Goal: Use online tool/utility: Utilize a website feature to perform a specific function

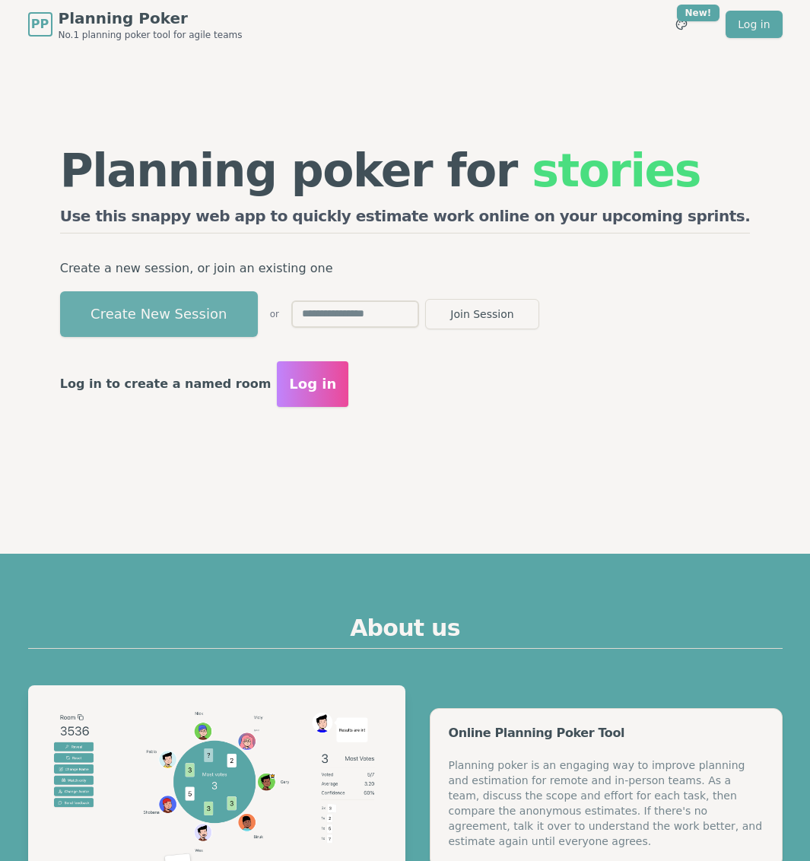
click at [258, 300] on button "Create New Session" at bounding box center [159, 314] width 198 height 46
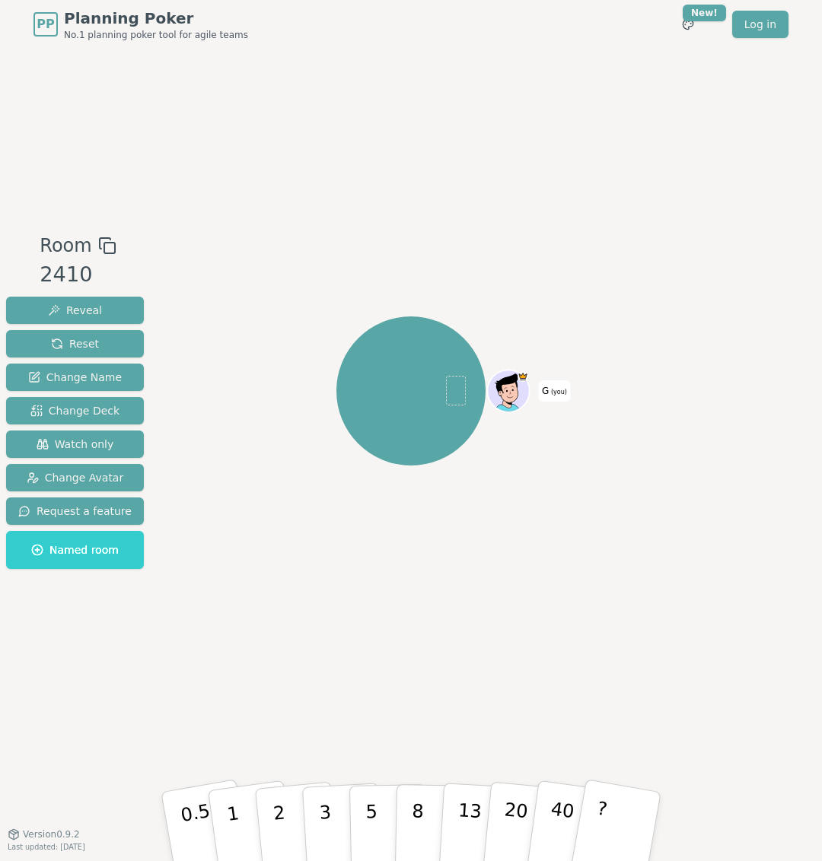
click at [361, 288] on div "G (you)" at bounding box center [410, 390] width 449 height 263
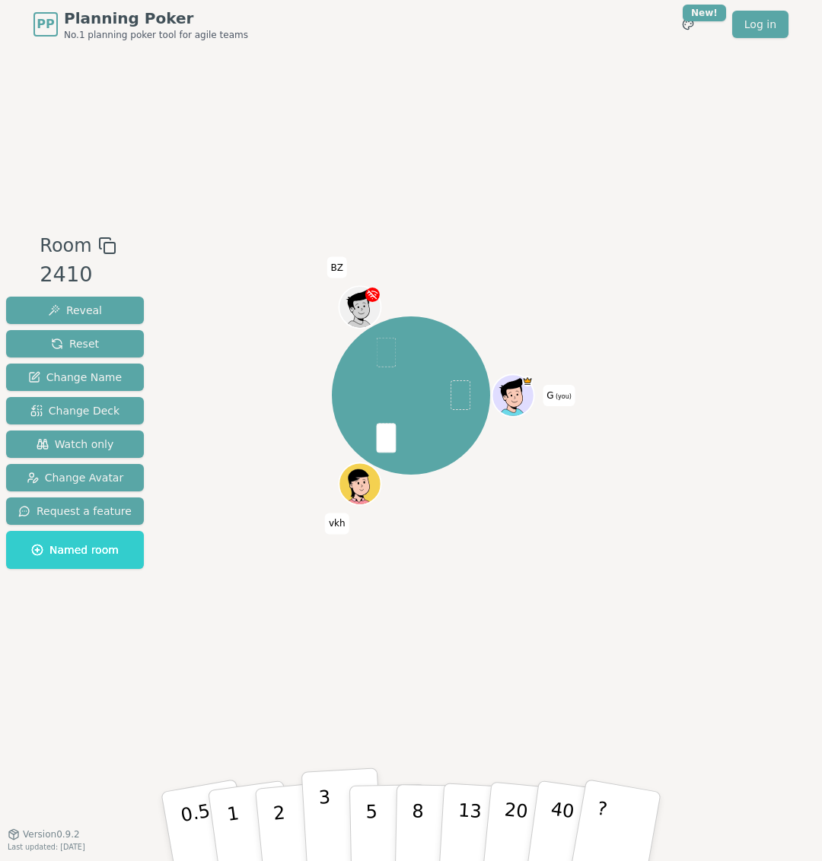
click at [340, 827] on button "3" at bounding box center [342, 827] width 83 height 119
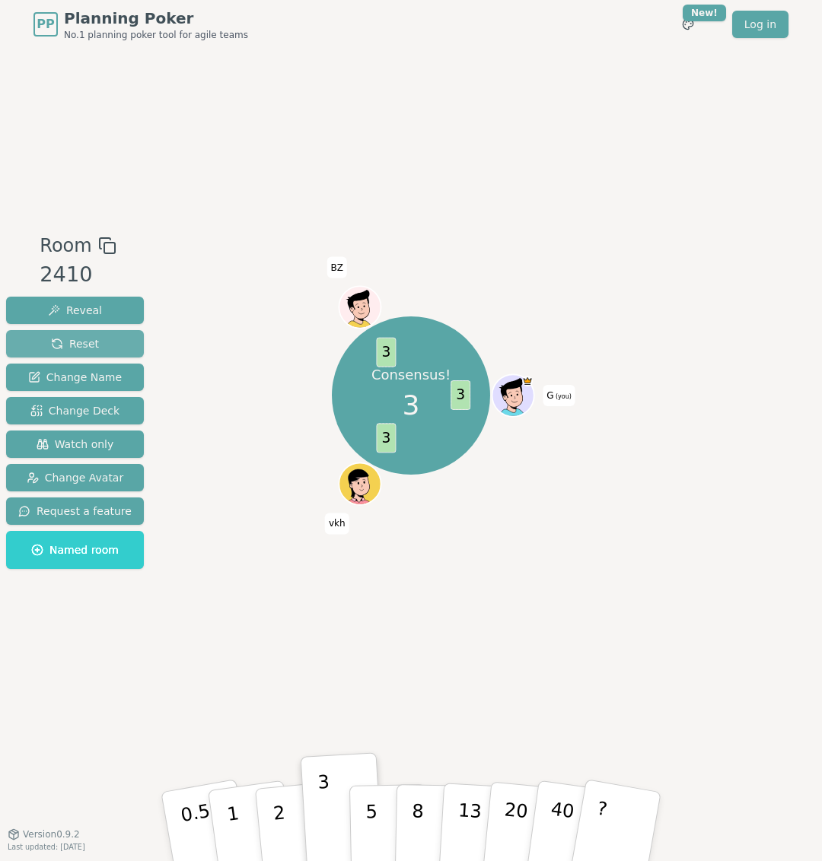
click at [117, 343] on button "Reset" at bounding box center [75, 343] width 138 height 27
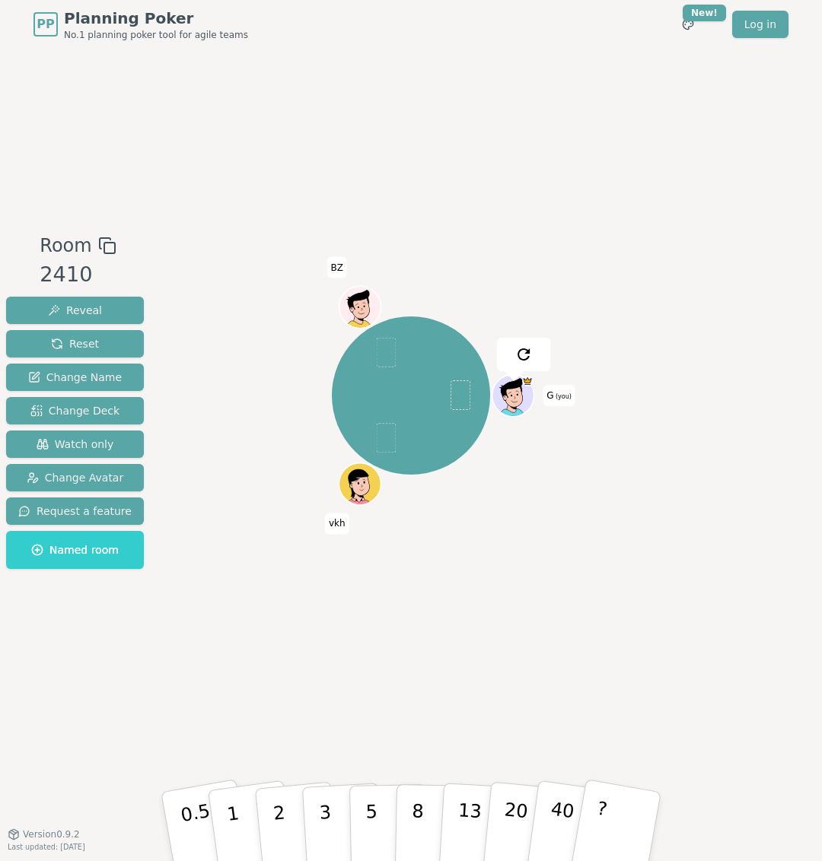
click at [288, 588] on div "G (you) vkh BZ" at bounding box center [410, 441] width 449 height 418
click at [380, 826] on button "5" at bounding box center [388, 827] width 78 height 116
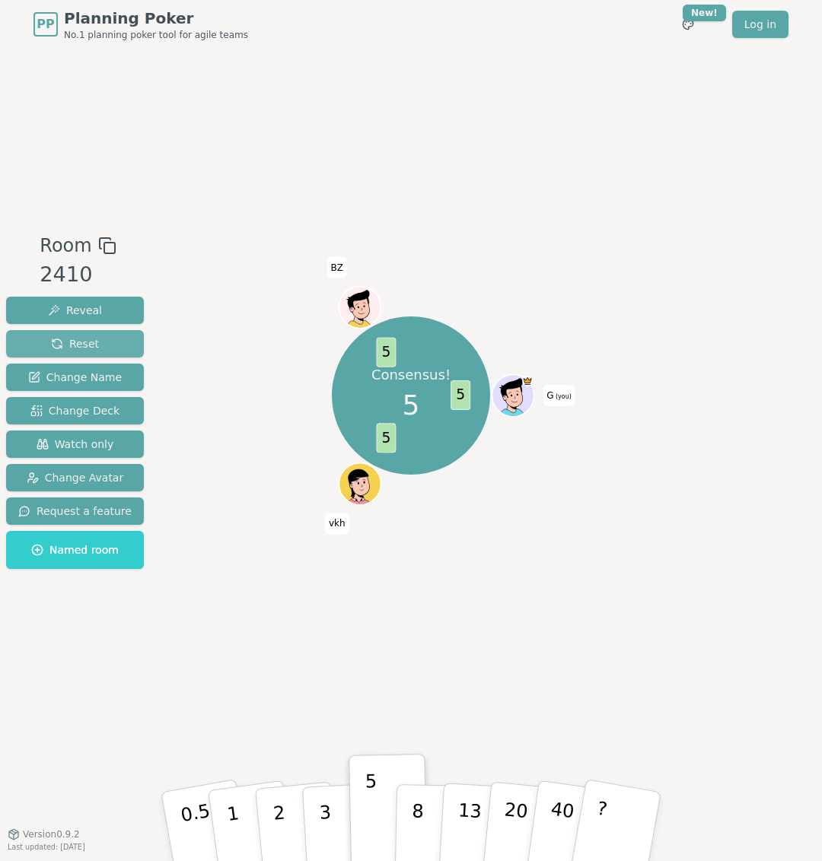
click at [101, 342] on button "Reset" at bounding box center [75, 343] width 138 height 27
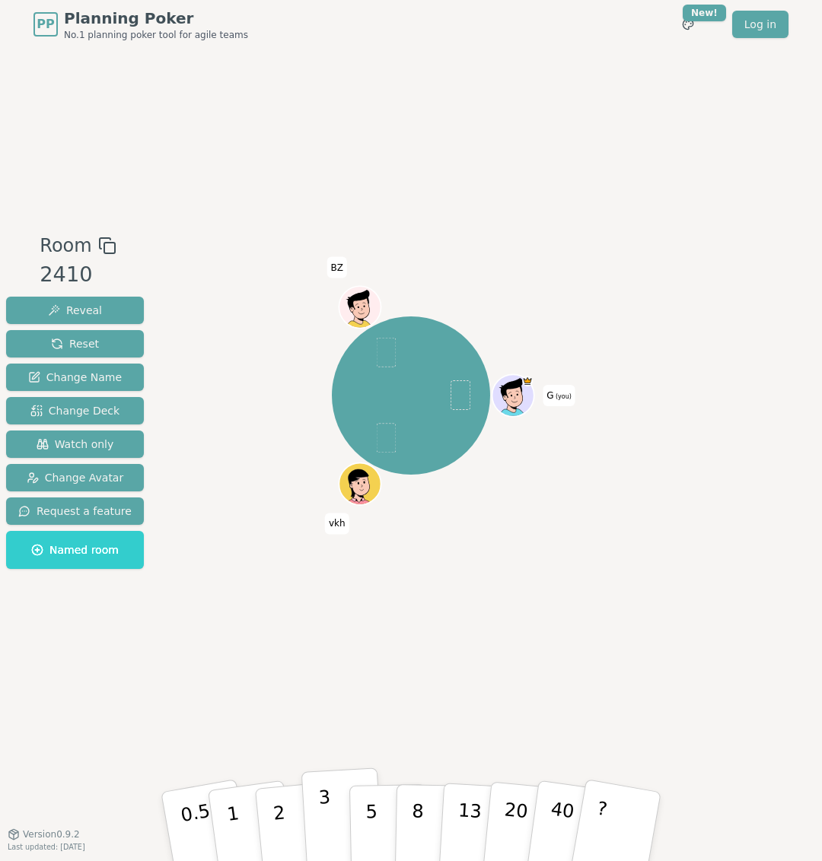
click at [331, 813] on button "3" at bounding box center [342, 827] width 83 height 119
click at [87, 340] on span "Reset" at bounding box center [75, 343] width 48 height 15
click at [333, 810] on button "3" at bounding box center [342, 827] width 83 height 119
